Goal: Information Seeking & Learning: Learn about a topic

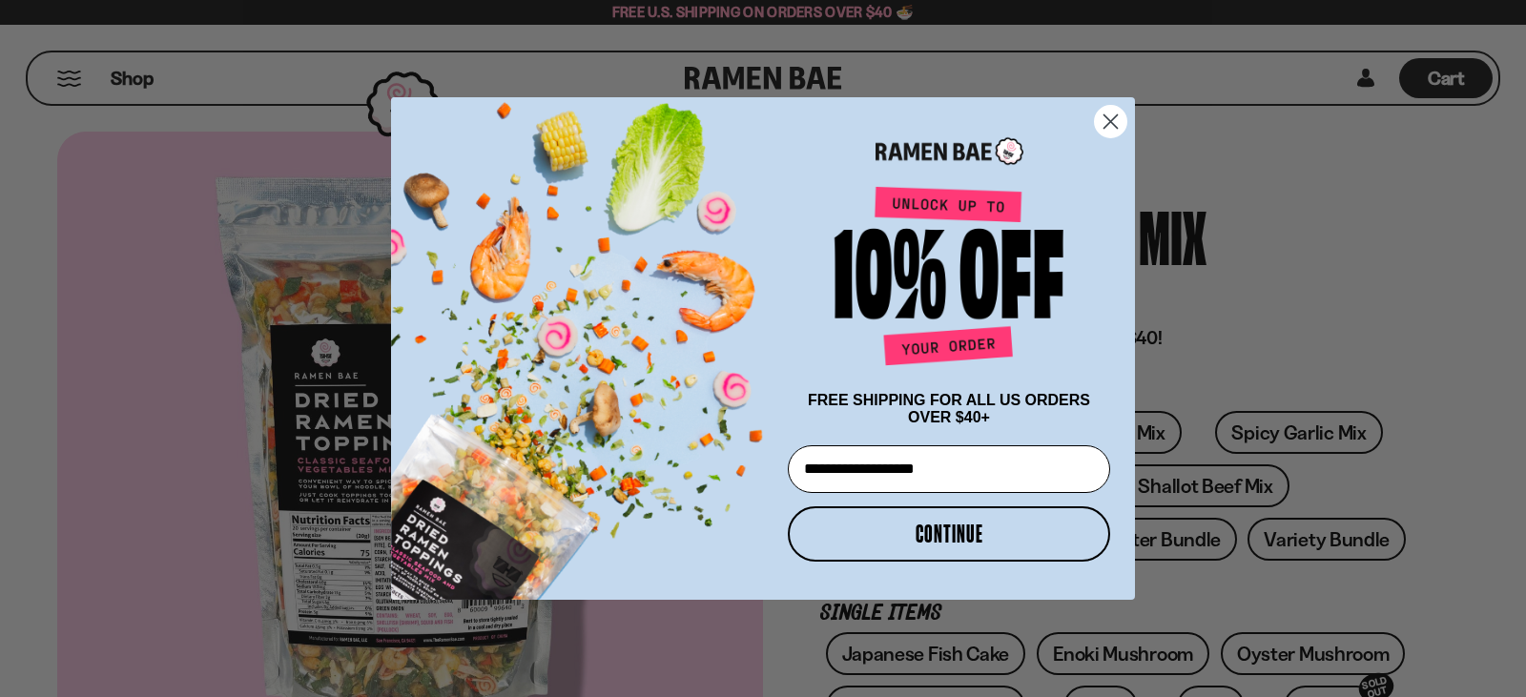
type input "**********"
click at [938, 534] on button "CONTINUE" at bounding box center [949, 534] width 322 height 55
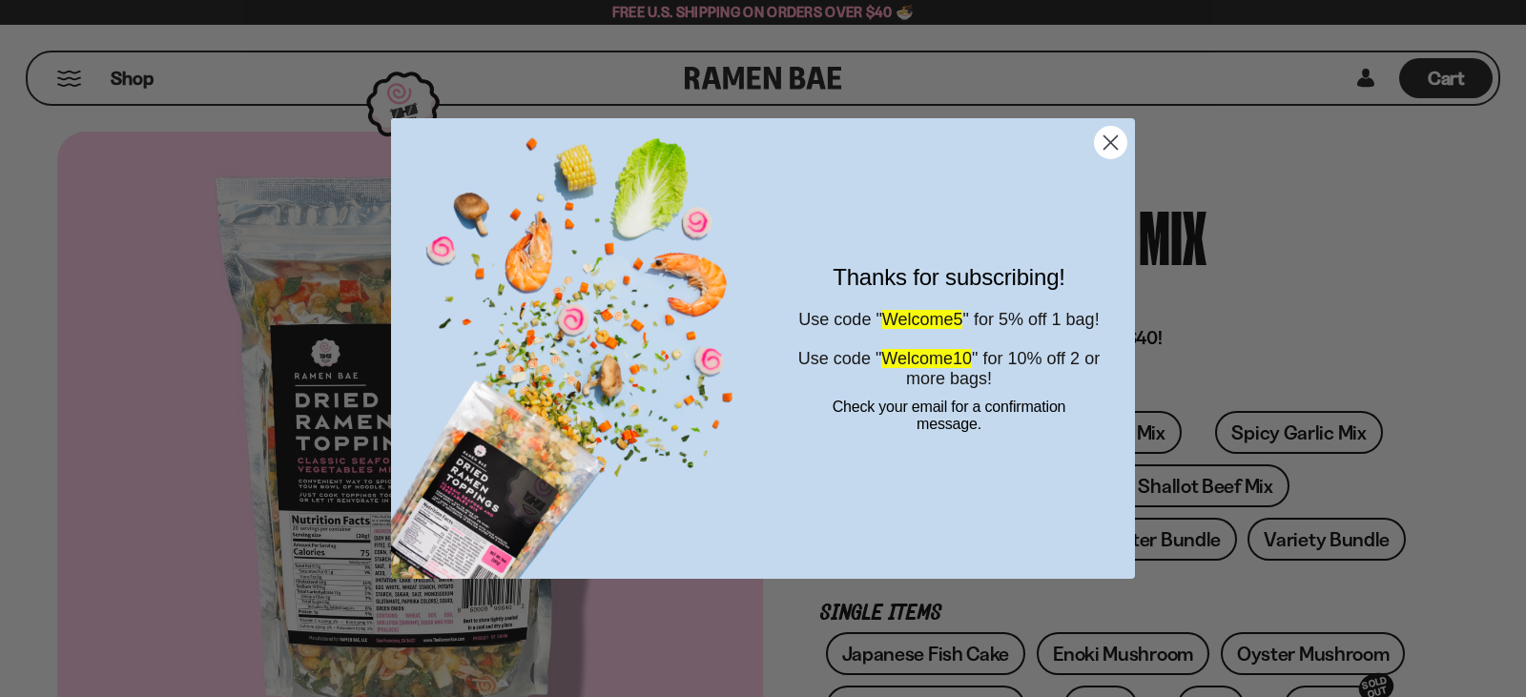
click at [1112, 142] on icon "Close dialog" at bounding box center [1111, 142] width 13 height 13
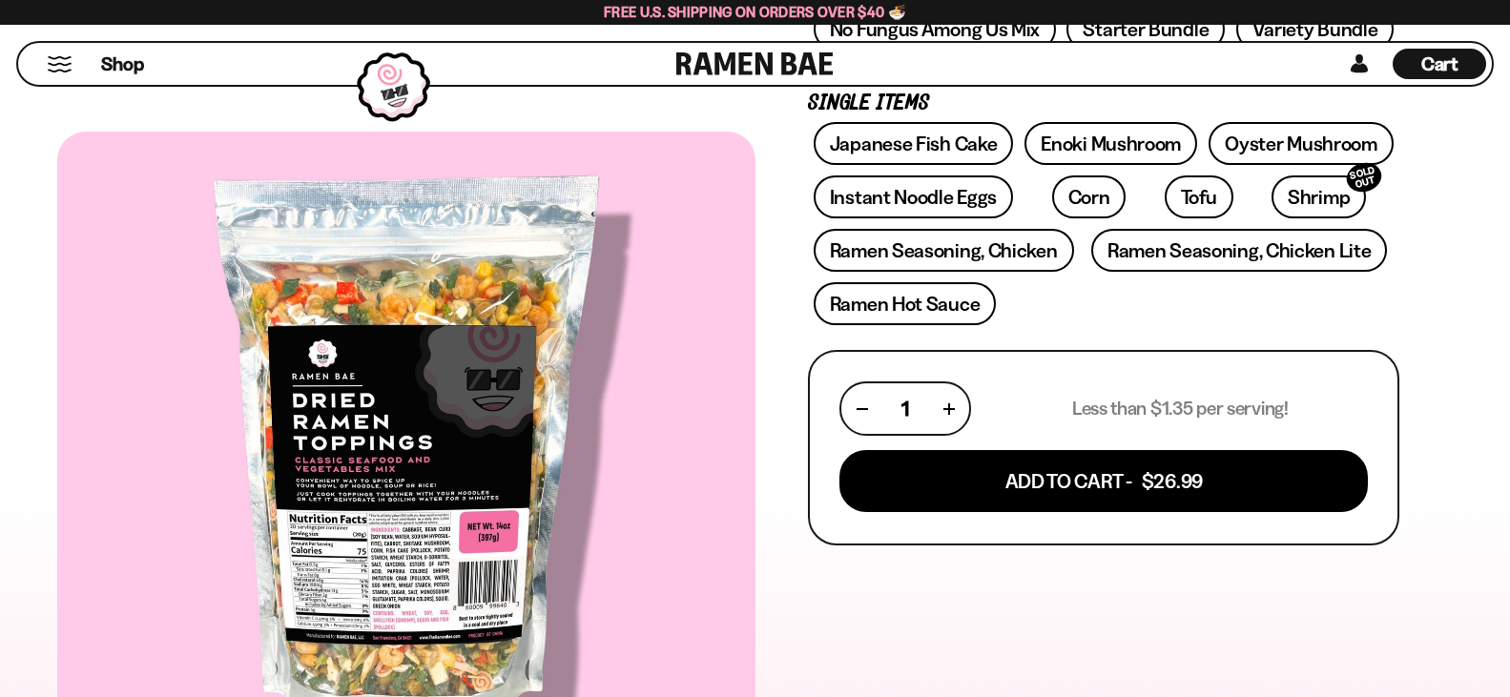
scroll to position [565, 0]
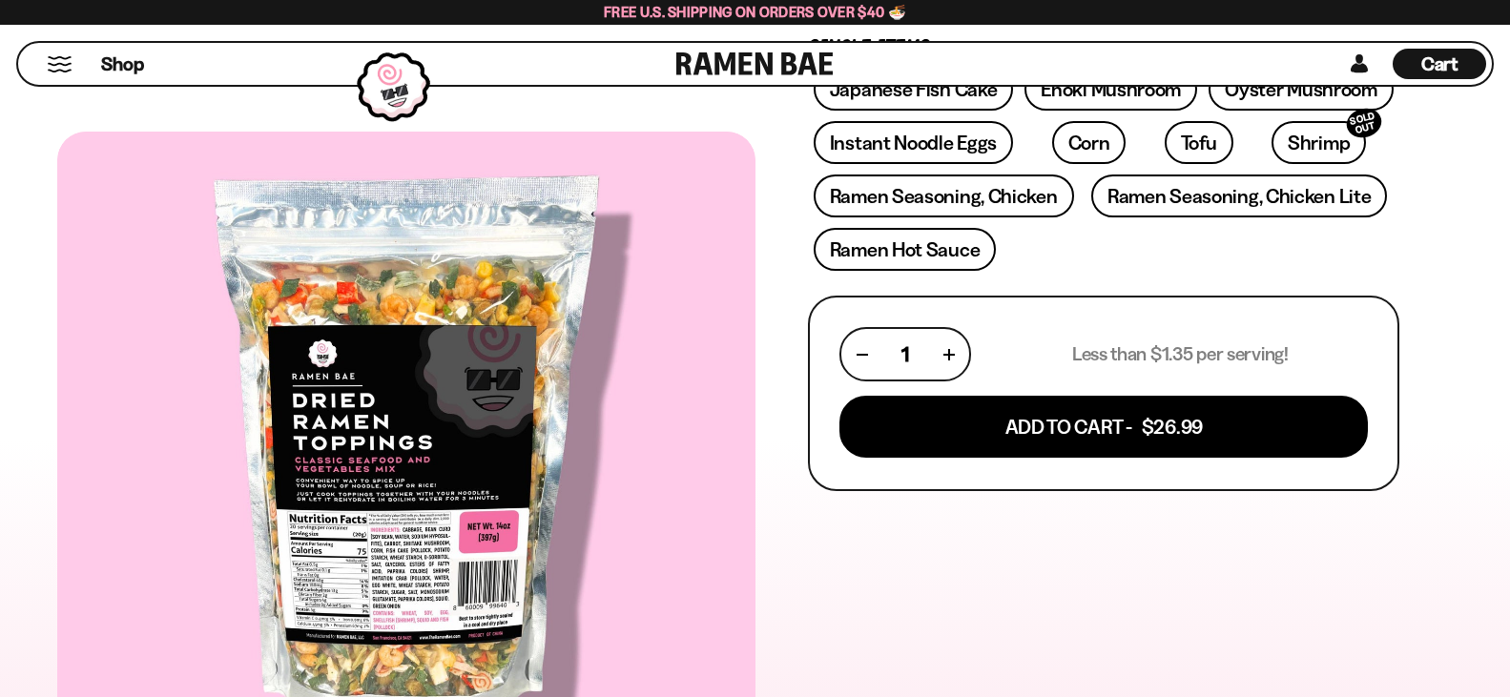
click at [1505, 71] on div "Shop Cart D0381C2F-513E-4F90-8A41-6F0A75DCBAAA" at bounding box center [755, 64] width 1510 height 78
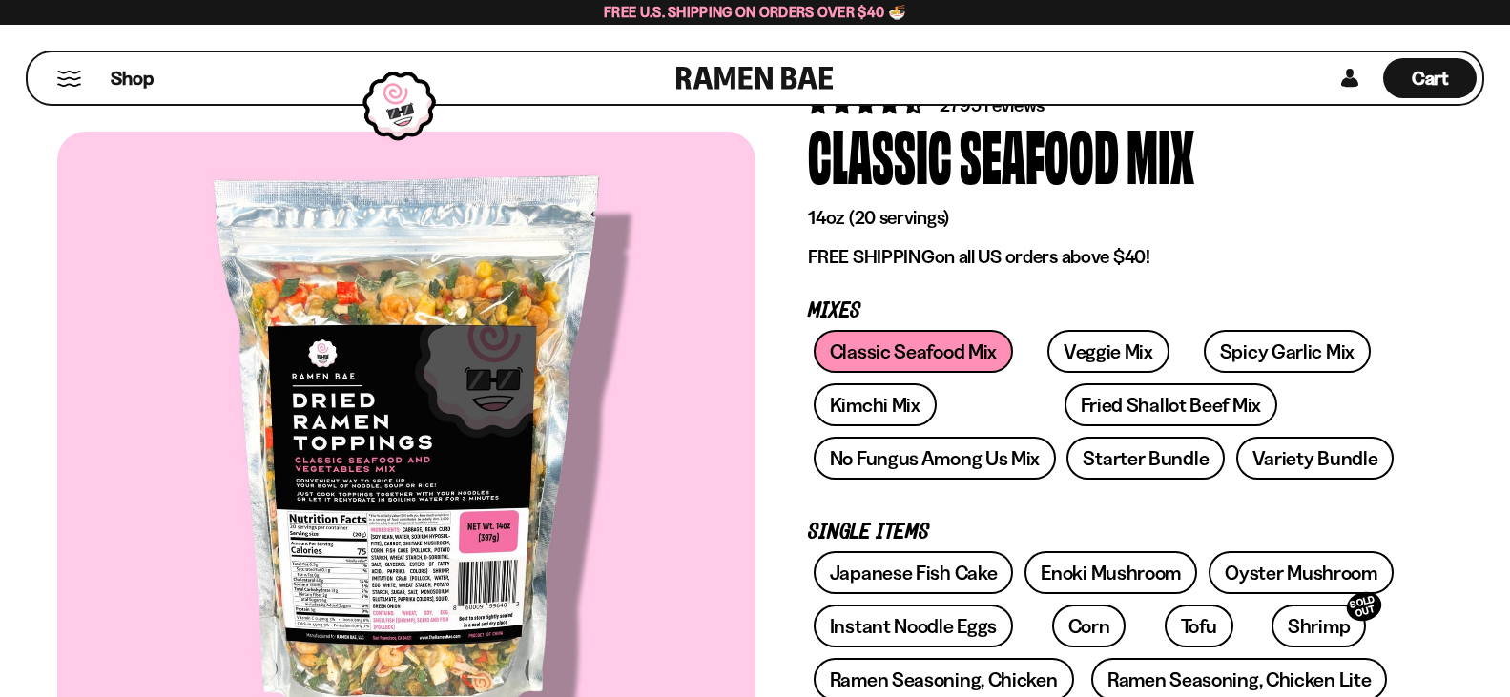
scroll to position [27, 0]
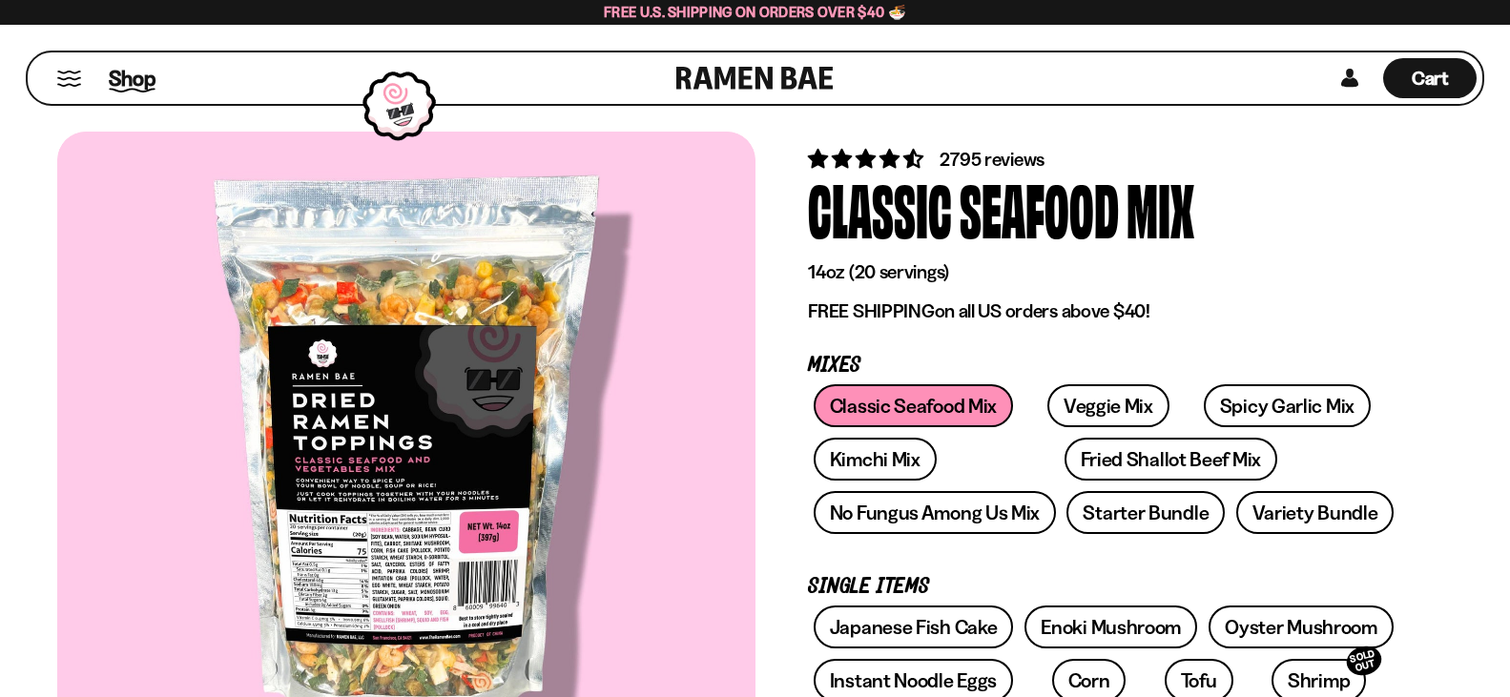
click at [136, 76] on span "Shop" at bounding box center [132, 78] width 47 height 29
click at [743, 78] on link at bounding box center [754, 78] width 157 height 52
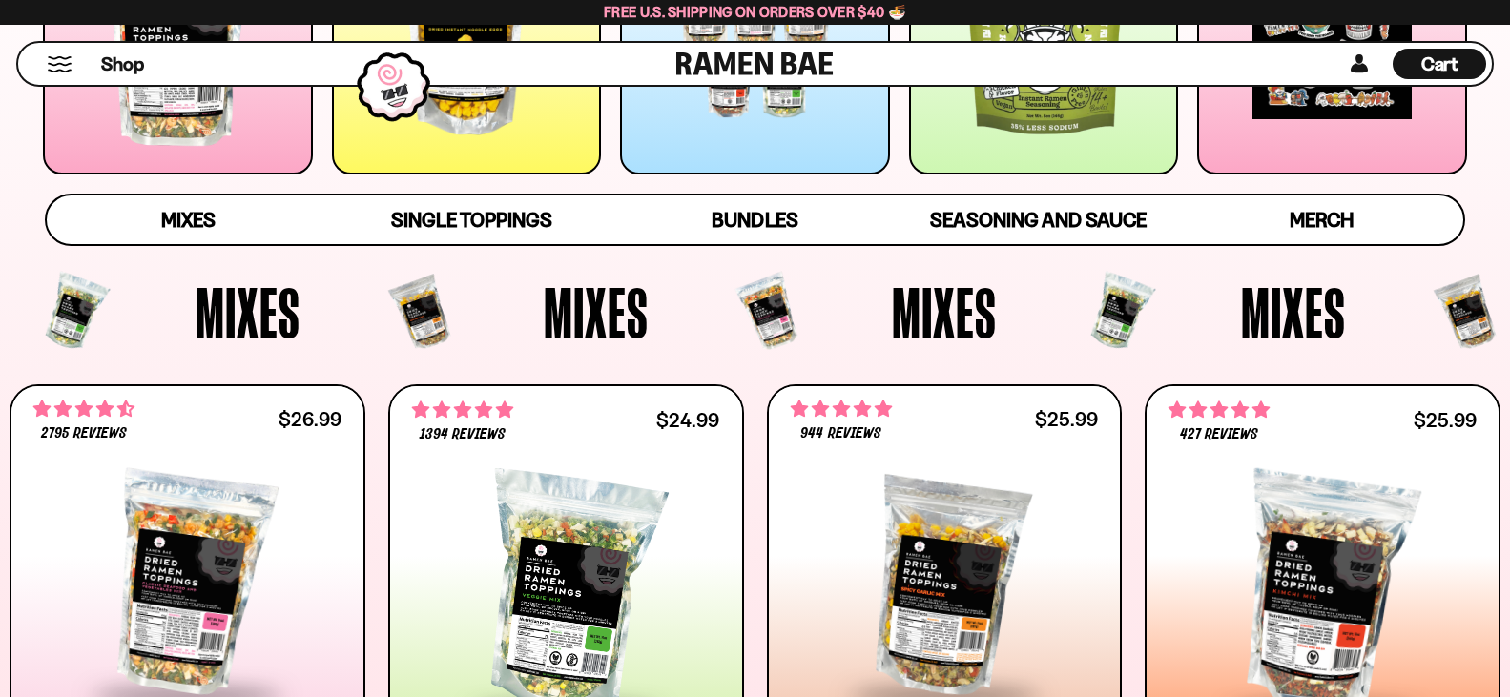
scroll to position [600, 0]
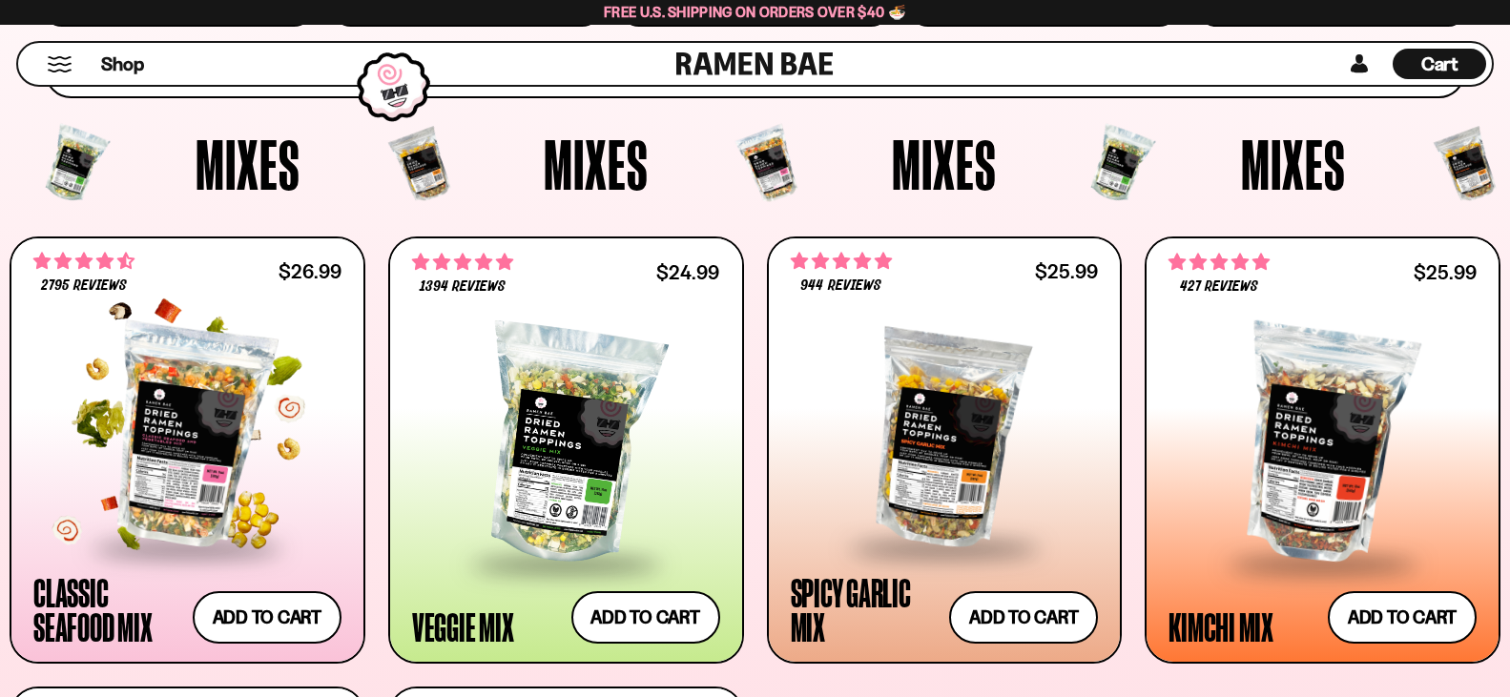
click at [69, 590] on div "Classic Seafood Mix" at bounding box center [108, 609] width 150 height 69
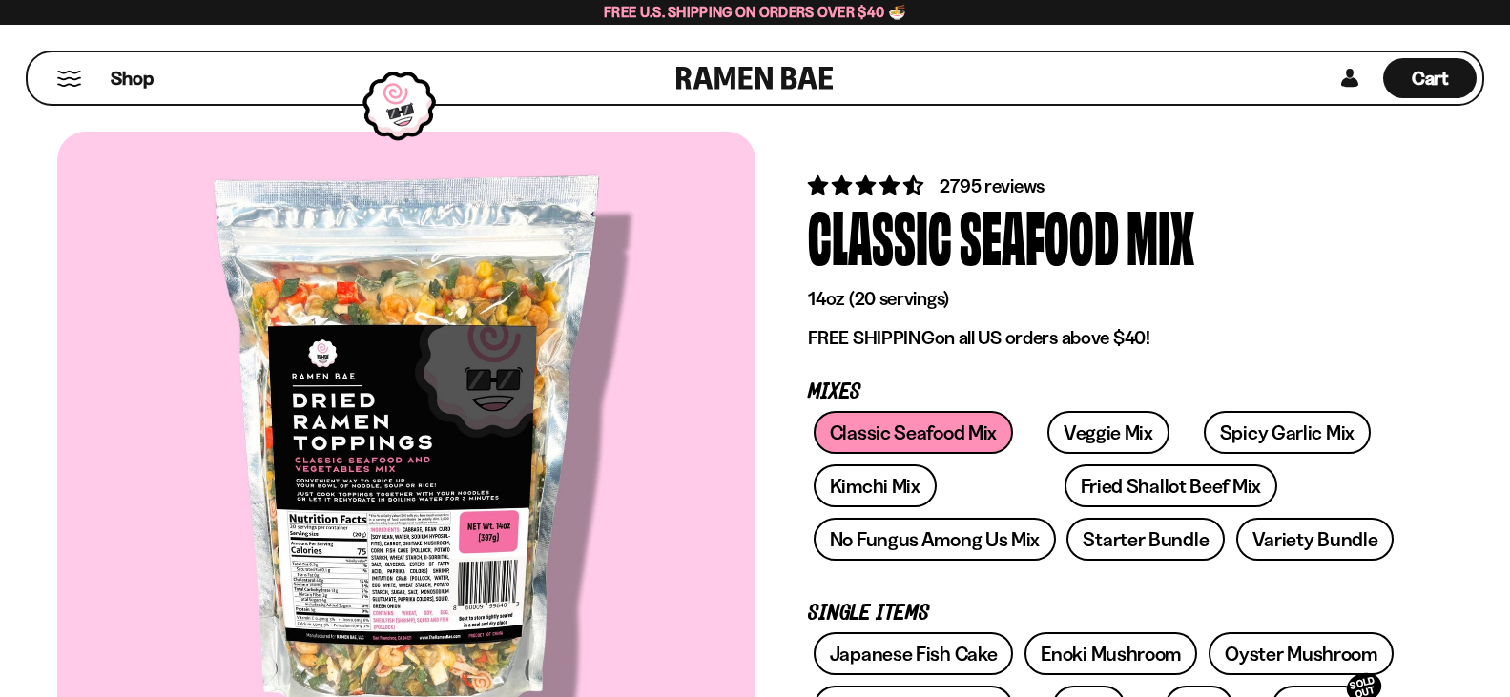
click at [440, 491] on div at bounding box center [406, 458] width 698 height 652
click at [463, 315] on div at bounding box center [406, 458] width 698 height 652
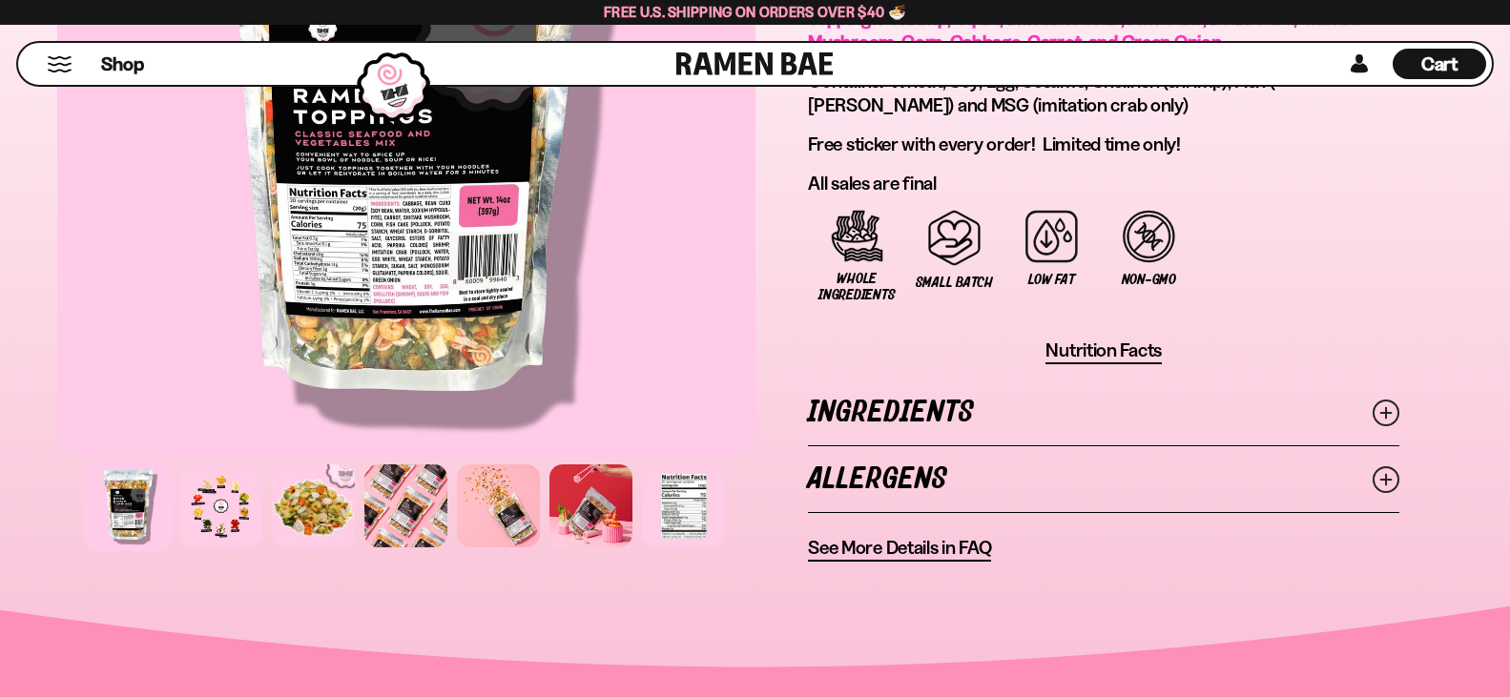
scroll to position [1291, 0]
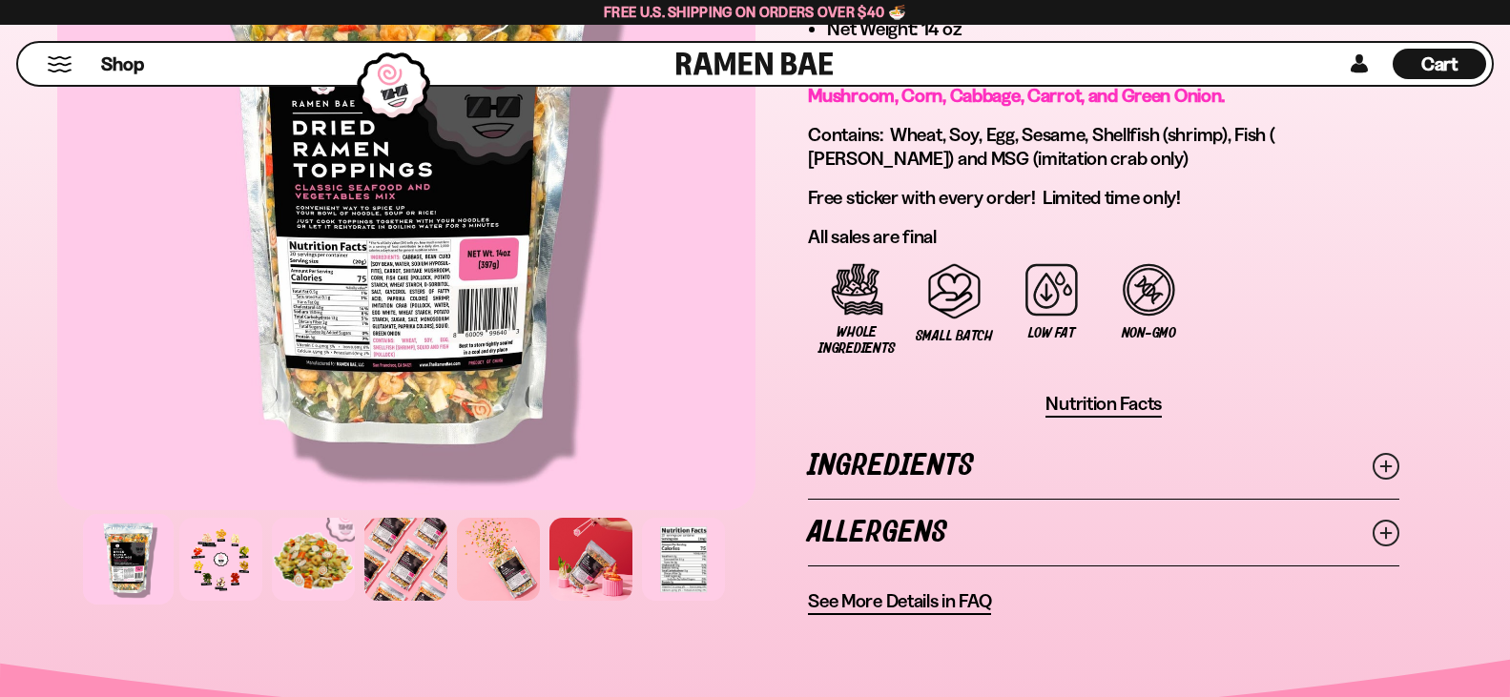
click at [905, 467] on link "Ingredients" at bounding box center [1103, 466] width 591 height 66
